Goal: Task Accomplishment & Management: Use online tool/utility

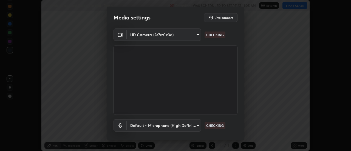
scroll to position [151, 351]
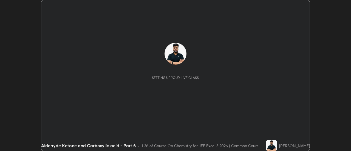
scroll to position [151, 351]
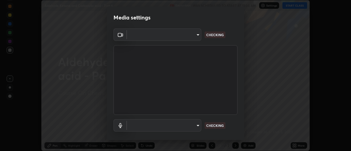
type input "e2aa400b7bb40988937289f1826270d99bb774d75893401bafd8ee5ef144e594"
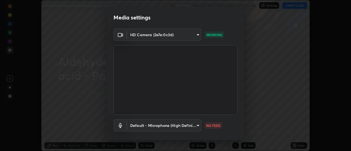
click at [164, 128] on body "Erase all Aldehyde Ketone and Carboxylic acid - Part 6 Recording WAS SCHEDULED …" at bounding box center [175, 75] width 351 height 151
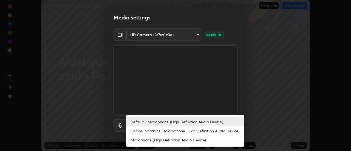
click at [146, 131] on li "Communications - Microphone (High Definition Audio Device)" at bounding box center [185, 130] width 118 height 9
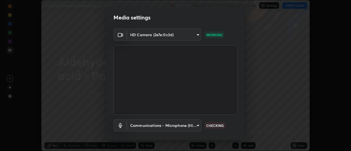
click at [144, 124] on body "Erase all Aldehyde Ketone and Carboxylic acid - Part 6 Recording WAS SCHEDULED …" at bounding box center [175, 75] width 351 height 151
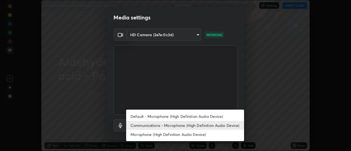
click at [140, 115] on li "Default - Microphone (High Definition Audio Device)" at bounding box center [185, 116] width 118 height 9
type input "default"
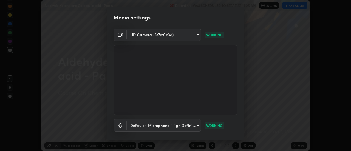
scroll to position [29, 0]
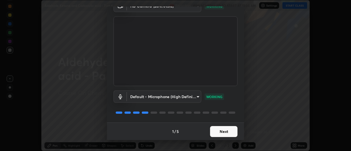
click at [215, 133] on button "Next" at bounding box center [223, 131] width 27 height 11
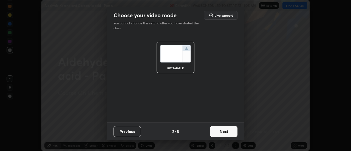
scroll to position [0, 0]
click at [222, 134] on button "Next" at bounding box center [223, 131] width 27 height 11
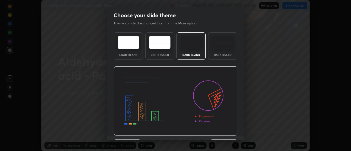
click at [225, 132] on img at bounding box center [176, 101] width 124 height 70
click at [226, 134] on img at bounding box center [176, 101] width 124 height 70
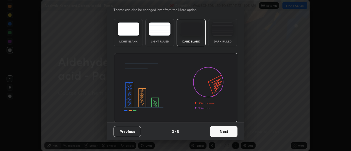
click at [233, 132] on button "Next" at bounding box center [223, 131] width 27 height 11
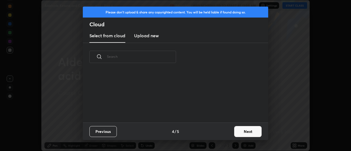
click at [235, 135] on button "Next" at bounding box center [247, 131] width 27 height 11
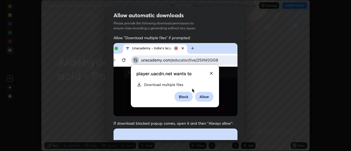
click at [242, 133] on div "Allow "Download multiple files" if prompted: If download blocked popup comes, o…" at bounding box center [175, 150] width 137 height 231
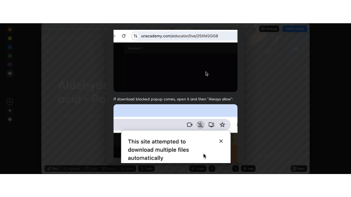
scroll to position [141, 0]
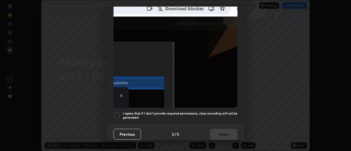
click at [118, 113] on div at bounding box center [116, 115] width 7 height 7
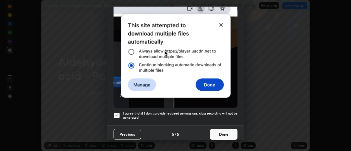
click at [221, 130] on button "Done" at bounding box center [223, 134] width 27 height 11
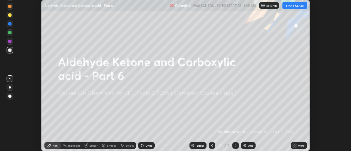
click at [296, 146] on icon at bounding box center [295, 146] width 1 height 1
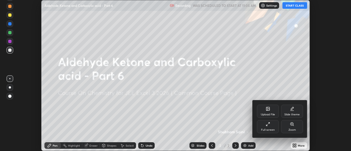
click at [269, 123] on icon at bounding box center [268, 123] width 1 height 1
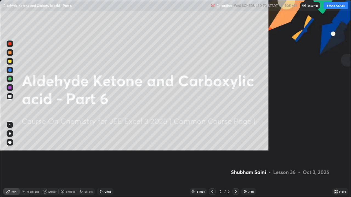
scroll to position [197, 351]
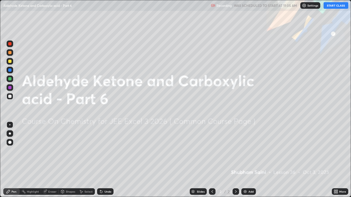
click at [336, 5] on button "START CLASS" at bounding box center [335, 5] width 25 height 7
click at [248, 151] on div "Add" at bounding box center [248, 192] width 15 height 7
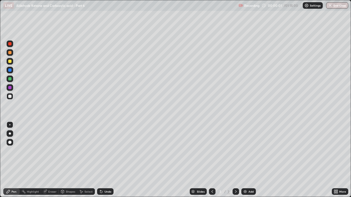
click at [10, 134] on div at bounding box center [10, 134] width 2 height 2
click at [8, 61] on div at bounding box center [10, 61] width 7 height 7
click at [10, 61] on div at bounding box center [9, 61] width 3 height 3
click at [12, 97] on div at bounding box center [10, 96] width 7 height 7
click at [249, 151] on div "Add" at bounding box center [250, 192] width 5 height 3
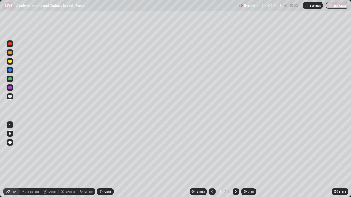
click at [250, 151] on div "Add" at bounding box center [250, 192] width 5 height 3
click at [9, 53] on div at bounding box center [9, 52] width 3 height 3
click at [10, 61] on div at bounding box center [9, 61] width 3 height 3
click at [50, 151] on div "Eraser" at bounding box center [52, 192] width 8 height 3
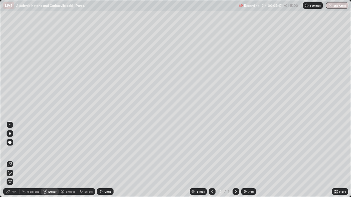
click at [12, 151] on div "Pen" at bounding box center [14, 192] width 5 height 3
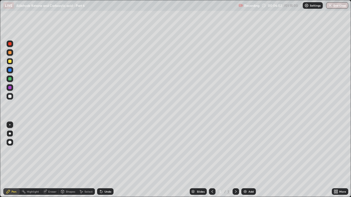
click at [107, 151] on div "Undo" at bounding box center [105, 192] width 16 height 7
click at [247, 151] on div "Add" at bounding box center [248, 192] width 15 height 7
click at [9, 79] on div at bounding box center [9, 78] width 3 height 3
click at [211, 151] on icon at bounding box center [212, 192] width 4 height 4
click at [212, 151] on icon at bounding box center [212, 192] width 4 height 4
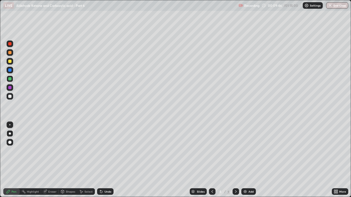
click at [211, 151] on icon at bounding box center [212, 192] width 4 height 4
click at [212, 151] on icon at bounding box center [212, 192] width 4 height 4
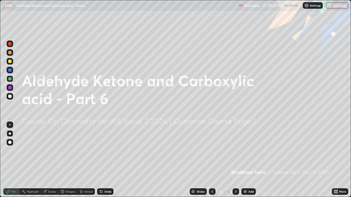
click at [235, 151] on icon at bounding box center [236, 192] width 2 height 3
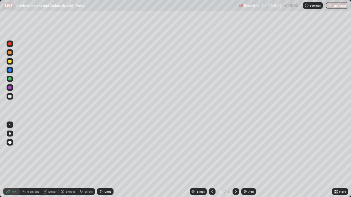
click at [235, 151] on icon at bounding box center [236, 192] width 2 height 3
click at [235, 151] on icon at bounding box center [236, 192] width 4 height 4
click at [249, 151] on div "Add" at bounding box center [248, 192] width 15 height 7
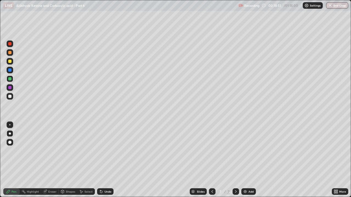
click at [13, 99] on div at bounding box center [10, 96] width 7 height 9
click at [104, 151] on div "Undo" at bounding box center [107, 192] width 7 height 3
click at [106, 151] on div "Undo" at bounding box center [107, 192] width 7 height 3
click at [109, 151] on div "Undo" at bounding box center [107, 192] width 7 height 3
click at [107, 151] on div "Undo" at bounding box center [107, 192] width 7 height 3
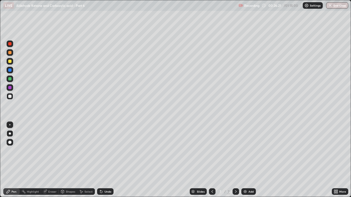
click at [107, 151] on div "Undo" at bounding box center [107, 192] width 7 height 3
click at [111, 151] on div "Undo" at bounding box center [105, 192] width 16 height 7
click at [10, 87] on div at bounding box center [9, 87] width 3 height 3
click at [251, 151] on div "Add" at bounding box center [248, 192] width 15 height 7
click at [11, 61] on div at bounding box center [9, 61] width 3 height 3
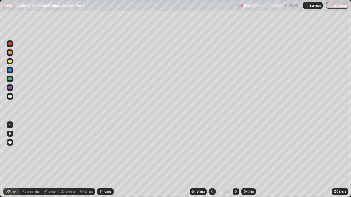
click at [10, 55] on div at bounding box center [10, 52] width 7 height 7
click at [109, 151] on div "Undo" at bounding box center [105, 192] width 16 height 7
click at [111, 151] on div "Undo" at bounding box center [105, 192] width 16 height 7
click at [110, 151] on div "Undo" at bounding box center [105, 192] width 16 height 7
click at [112, 151] on div "Undo" at bounding box center [105, 192] width 16 height 7
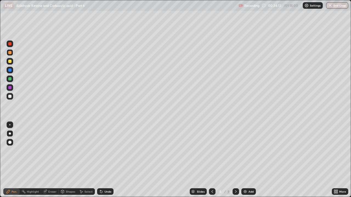
click at [250, 151] on div "Add" at bounding box center [250, 192] width 5 height 3
click at [52, 151] on div "Eraser" at bounding box center [52, 192] width 8 height 3
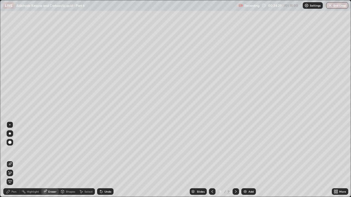
click at [8, 151] on icon at bounding box center [8, 192] width 4 height 4
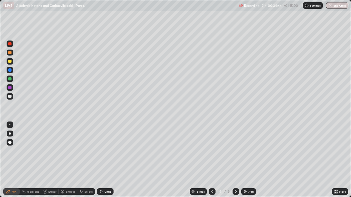
click at [105, 151] on div "Undo" at bounding box center [107, 192] width 7 height 3
click at [104, 151] on div "Undo" at bounding box center [107, 192] width 7 height 3
click at [112, 151] on div "Undo" at bounding box center [105, 192] width 16 height 7
click at [108, 151] on div "Undo" at bounding box center [107, 192] width 7 height 3
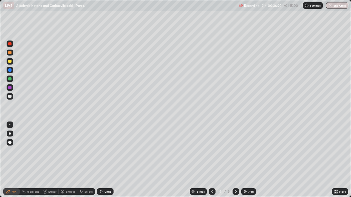
click at [248, 151] on div "Add" at bounding box center [248, 192] width 15 height 7
click at [10, 62] on div at bounding box center [9, 61] width 3 height 3
click at [110, 151] on div "Undo" at bounding box center [107, 192] width 7 height 3
click at [248, 151] on div "Add" at bounding box center [250, 192] width 5 height 3
click at [103, 151] on div "Undo" at bounding box center [105, 192] width 16 height 7
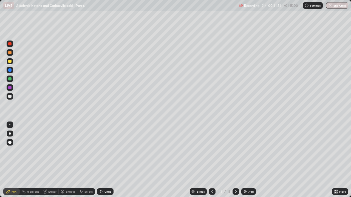
click at [107, 151] on div "Undo" at bounding box center [107, 192] width 7 height 3
click at [108, 151] on div "Undo" at bounding box center [107, 192] width 7 height 3
click at [107, 151] on div "Undo" at bounding box center [107, 192] width 7 height 3
click at [106, 151] on div "Undo" at bounding box center [107, 192] width 7 height 3
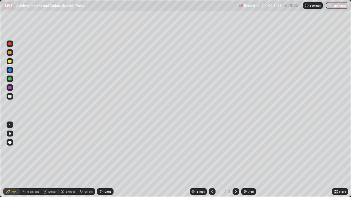
click at [106, 151] on div "Undo" at bounding box center [107, 192] width 7 height 3
click at [107, 151] on div "Undo" at bounding box center [107, 192] width 7 height 3
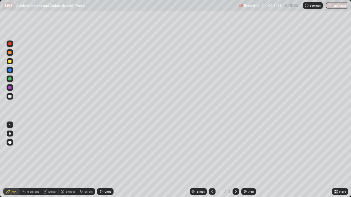
click at [108, 151] on div "Undo" at bounding box center [107, 192] width 7 height 3
click at [110, 151] on div "Undo" at bounding box center [107, 192] width 7 height 3
click at [109, 151] on div "Undo" at bounding box center [107, 192] width 7 height 3
click at [110, 151] on div "Undo" at bounding box center [105, 192] width 16 height 7
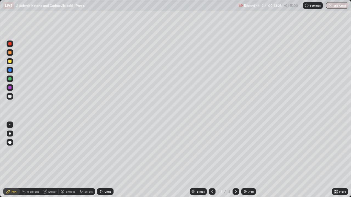
click at [251, 151] on div "Add" at bounding box center [250, 192] width 5 height 3
click at [10, 96] on div at bounding box center [9, 96] width 3 height 3
click at [9, 62] on div at bounding box center [9, 61] width 3 height 3
click at [53, 151] on div "Eraser" at bounding box center [52, 192] width 8 height 3
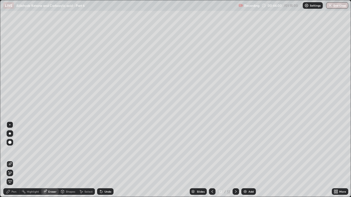
click at [13, 151] on div "Pen" at bounding box center [14, 192] width 5 height 3
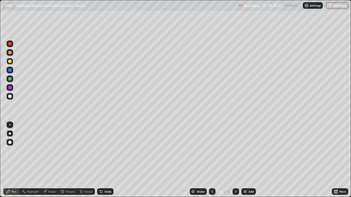
click at [248, 151] on div "Add" at bounding box center [248, 192] width 15 height 7
click at [69, 151] on div "Shapes" at bounding box center [70, 192] width 9 height 3
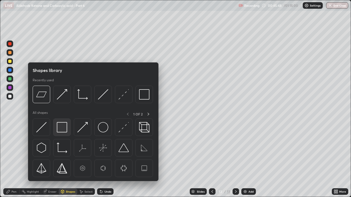
click at [61, 119] on div at bounding box center [62, 128] width 18 height 18
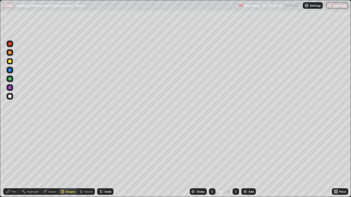
click at [13, 151] on div "Pen" at bounding box center [14, 192] width 5 height 3
click at [64, 151] on icon at bounding box center [62, 192] width 4 height 4
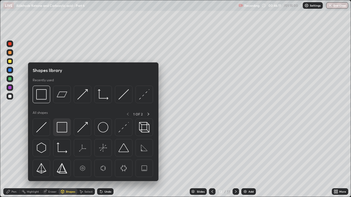
click at [62, 127] on img at bounding box center [62, 127] width 10 height 10
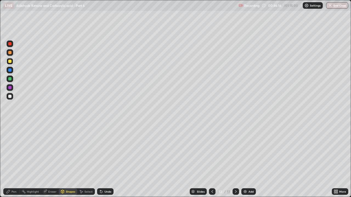
click at [104, 151] on div "Undo" at bounding box center [105, 192] width 16 height 7
click at [107, 151] on div "Undo" at bounding box center [105, 192] width 16 height 7
click at [107, 151] on div "Undo" at bounding box center [107, 192] width 7 height 3
click at [11, 151] on div "Pen" at bounding box center [11, 192] width 16 height 7
click at [248, 151] on div "Add" at bounding box center [250, 192] width 5 height 3
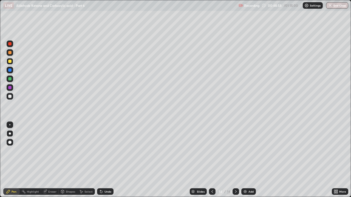
click at [9, 53] on div at bounding box center [9, 52] width 3 height 3
click at [107, 151] on div "Undo" at bounding box center [105, 192] width 16 height 7
click at [69, 151] on div "Shapes" at bounding box center [70, 192] width 9 height 3
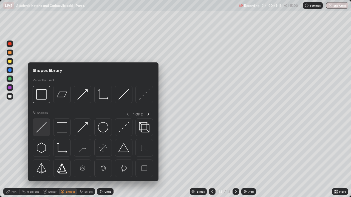
click at [42, 128] on img at bounding box center [41, 127] width 10 height 10
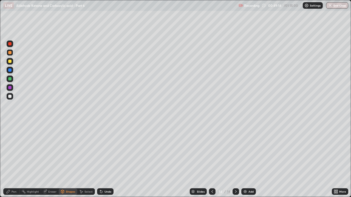
click at [10, 151] on div "Pen" at bounding box center [11, 192] width 16 height 7
click at [8, 96] on div at bounding box center [9, 96] width 3 height 3
click at [109, 151] on div "Undo" at bounding box center [105, 192] width 16 height 7
click at [108, 151] on div "Undo" at bounding box center [107, 192] width 7 height 3
click at [109, 151] on div "Undo" at bounding box center [107, 192] width 7 height 3
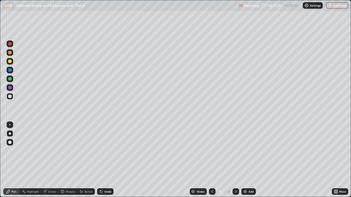
click at [105, 151] on div "Undo" at bounding box center [107, 192] width 7 height 3
click at [108, 151] on div "Undo" at bounding box center [107, 192] width 7 height 3
click at [106, 151] on div "Undo" at bounding box center [107, 192] width 7 height 3
click at [9, 70] on div at bounding box center [9, 70] width 3 height 3
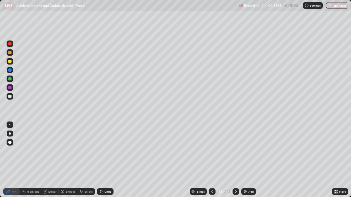
click at [248, 151] on div "Add" at bounding box center [248, 192] width 15 height 7
click at [9, 61] on div at bounding box center [9, 61] width 3 height 3
click at [107, 151] on div "Undo" at bounding box center [107, 192] width 7 height 3
click at [106, 151] on div "Undo" at bounding box center [107, 192] width 7 height 3
click at [107, 151] on div "Undo" at bounding box center [107, 192] width 7 height 3
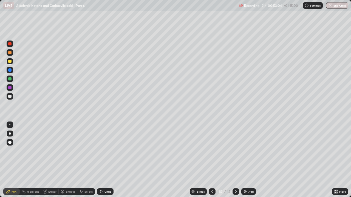
click at [109, 151] on div "Undo" at bounding box center [107, 192] width 7 height 3
click at [110, 151] on div "Undo" at bounding box center [105, 192] width 16 height 7
click at [10, 61] on div at bounding box center [9, 61] width 3 height 3
click at [112, 151] on div "Undo" at bounding box center [105, 192] width 16 height 7
click at [110, 151] on div "Undo" at bounding box center [107, 192] width 7 height 3
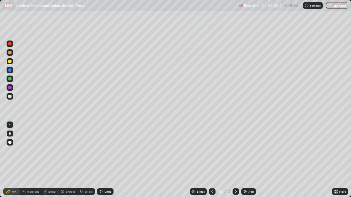
click at [110, 151] on div "Undo" at bounding box center [107, 192] width 7 height 3
click at [108, 151] on div "Undo" at bounding box center [107, 192] width 7 height 3
click at [107, 151] on div "Undo" at bounding box center [107, 192] width 7 height 3
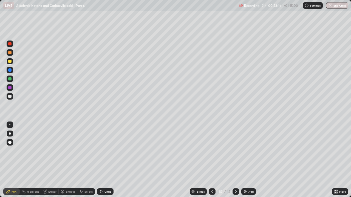
click at [11, 50] on div at bounding box center [10, 52] width 7 height 7
click at [108, 151] on div "Undo" at bounding box center [105, 192] width 16 height 7
click at [106, 151] on div "Undo" at bounding box center [105, 192] width 16 height 7
click at [109, 151] on div "Undo" at bounding box center [107, 192] width 7 height 3
click at [110, 151] on div "Undo" at bounding box center [107, 192] width 7 height 3
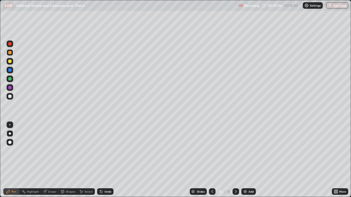
click at [10, 78] on div at bounding box center [9, 78] width 3 height 3
click at [247, 151] on div "Add" at bounding box center [248, 192] width 15 height 7
click at [48, 151] on div "Eraser" at bounding box center [52, 192] width 8 height 3
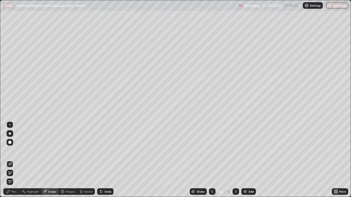
click at [9, 151] on icon at bounding box center [10, 173] width 4 height 5
click at [12, 151] on div "Pen" at bounding box center [14, 192] width 5 height 3
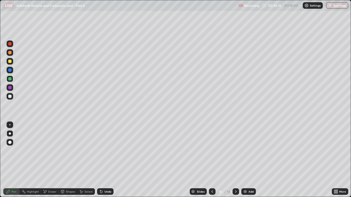
click at [109, 151] on div "Undo" at bounding box center [107, 192] width 7 height 3
click at [50, 151] on div "Eraser" at bounding box center [52, 192] width 8 height 3
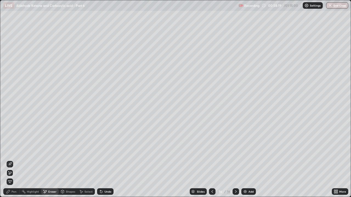
click at [13, 151] on div "Pen" at bounding box center [14, 192] width 5 height 3
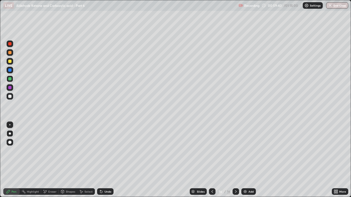
click at [246, 151] on img at bounding box center [245, 192] width 4 height 4
click at [9, 62] on div at bounding box center [9, 61] width 3 height 3
click at [105, 151] on div "Undo" at bounding box center [105, 192] width 16 height 7
click at [105, 151] on div "Undo" at bounding box center [107, 192] width 7 height 3
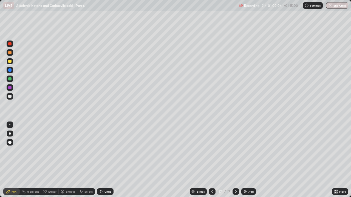
click at [109, 151] on div "Undo" at bounding box center [107, 192] width 7 height 3
click at [108, 151] on div "Undo" at bounding box center [107, 192] width 7 height 3
click at [109, 151] on div "Undo" at bounding box center [105, 192] width 16 height 7
click at [107, 151] on div "Undo" at bounding box center [105, 192] width 16 height 7
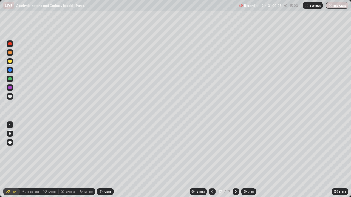
click at [106, 151] on div "Undo" at bounding box center [105, 192] width 16 height 7
click at [248, 151] on div "Add" at bounding box center [248, 192] width 15 height 7
click at [9, 52] on div at bounding box center [9, 52] width 3 height 3
click at [10, 62] on div at bounding box center [9, 61] width 3 height 3
click at [110, 151] on div "Undo" at bounding box center [107, 192] width 7 height 3
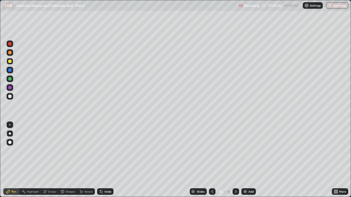
click at [109, 151] on div "Undo" at bounding box center [107, 192] width 7 height 3
click at [9, 99] on div at bounding box center [10, 96] width 7 height 7
click at [105, 151] on div "Undo" at bounding box center [107, 192] width 7 height 3
click at [103, 151] on div "Undo" at bounding box center [105, 192] width 16 height 7
click at [106, 151] on div "Undo" at bounding box center [107, 192] width 7 height 3
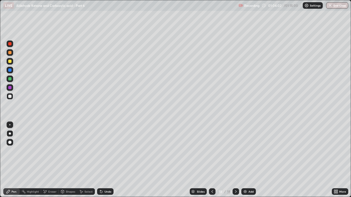
click at [8, 79] on div at bounding box center [9, 78] width 3 height 3
click at [331, 8] on button "End Class" at bounding box center [337, 5] width 22 height 7
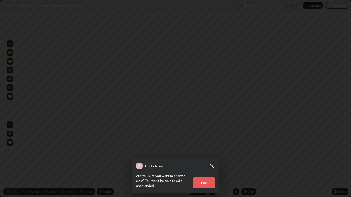
click at [211, 151] on button "End" at bounding box center [204, 183] width 22 height 11
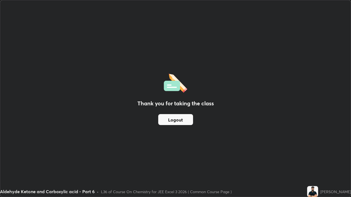
click at [178, 119] on button "Logout" at bounding box center [175, 119] width 35 height 11
